Goal: Check status: Check status

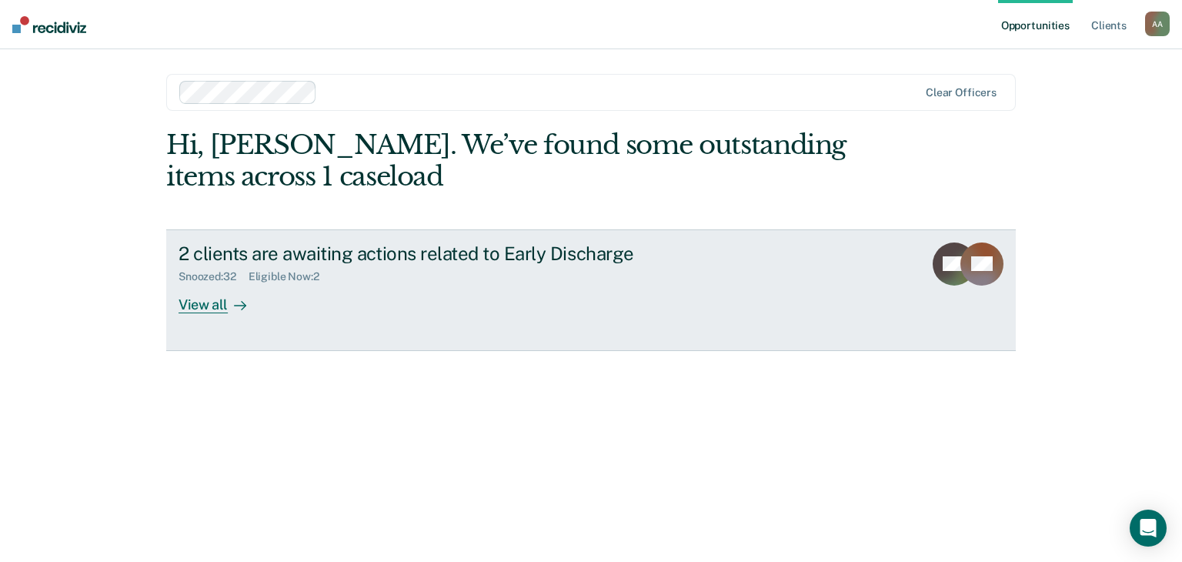
click at [230, 305] on div at bounding box center [237, 304] width 18 height 18
